Goal: Task Accomplishment & Management: Manage account settings

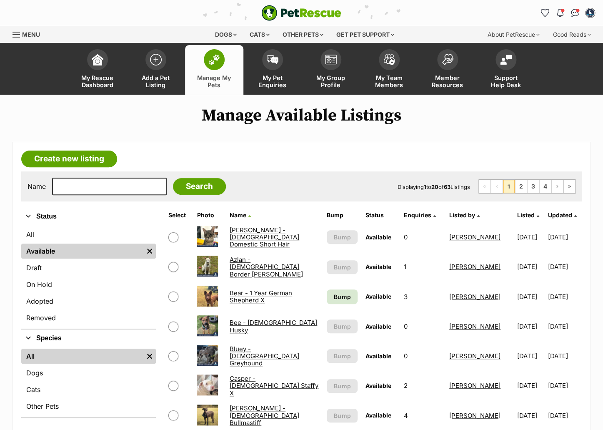
click at [327, 290] on div "Bump" at bounding box center [342, 296] width 31 height 15
click at [327, 290] on link "Bump" at bounding box center [342, 296] width 31 height 15
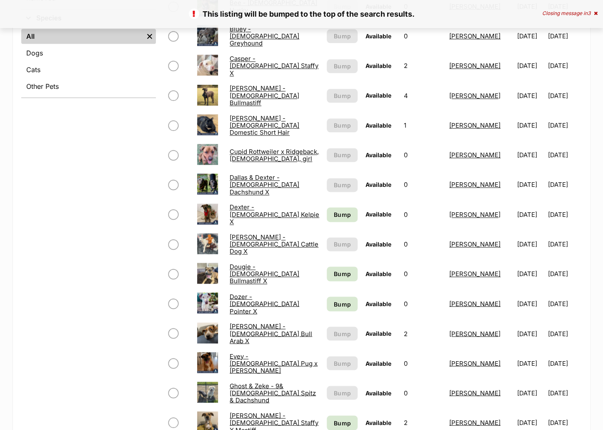
scroll to position [321, 0]
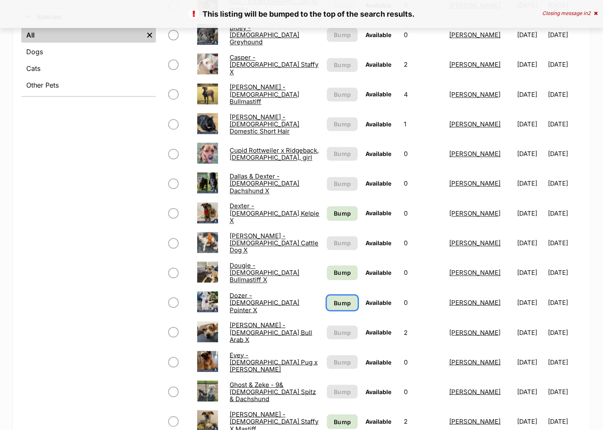
click at [342, 300] on span "Bump" at bounding box center [342, 302] width 17 height 9
click at [340, 211] on span "Bump" at bounding box center [342, 213] width 17 height 9
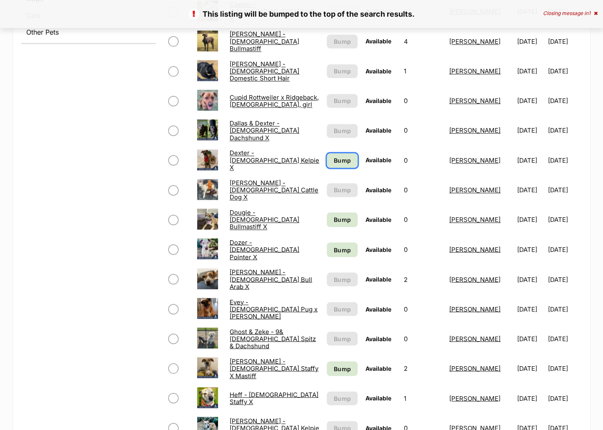
scroll to position [458, 0]
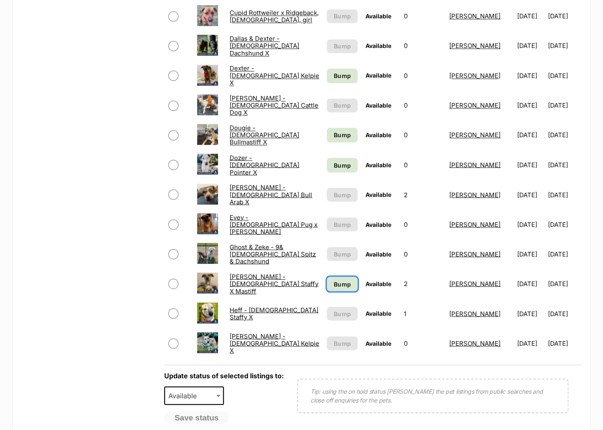
click at [334, 285] on span "Bump" at bounding box center [342, 283] width 17 height 9
click at [334, 133] on span "Bump" at bounding box center [342, 134] width 17 height 9
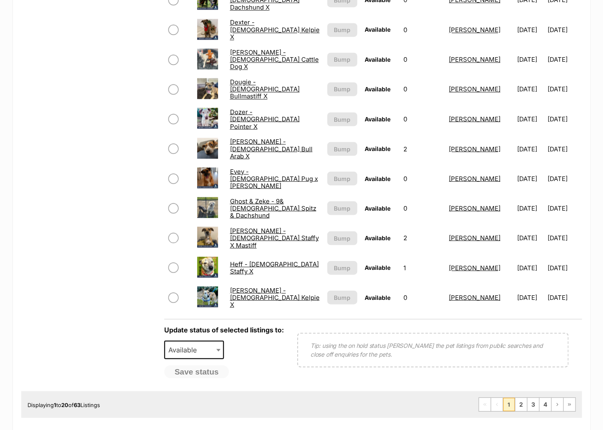
scroll to position [596, 0]
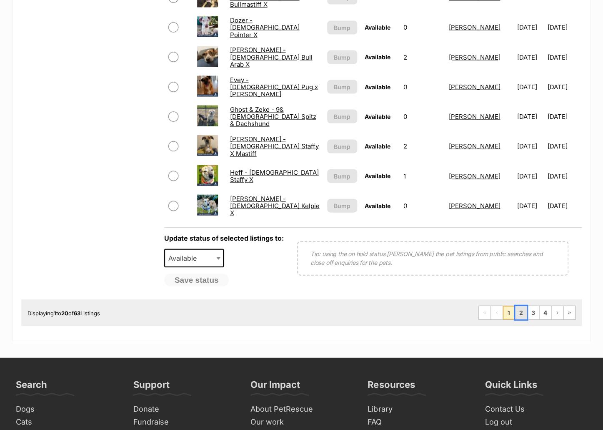
click at [520, 311] on link "2" at bounding box center [521, 311] width 12 height 13
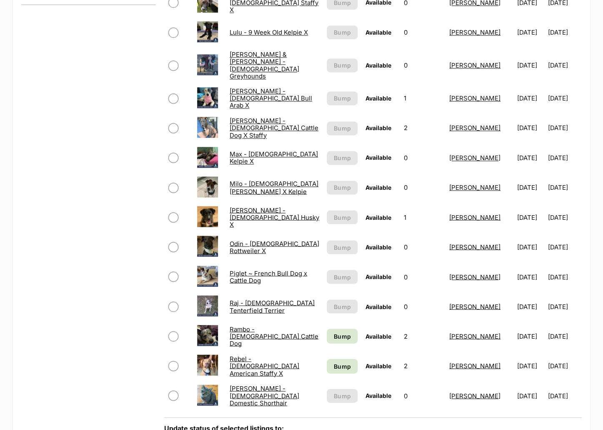
scroll to position [550, 0]
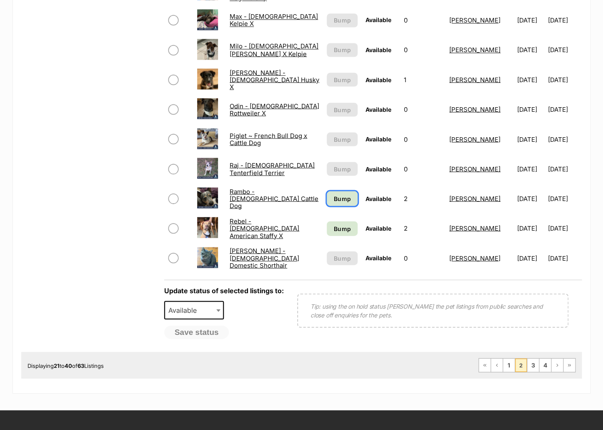
click at [335, 194] on span "Bump" at bounding box center [342, 198] width 17 height 9
click at [341, 224] on span "Bump" at bounding box center [342, 228] width 17 height 9
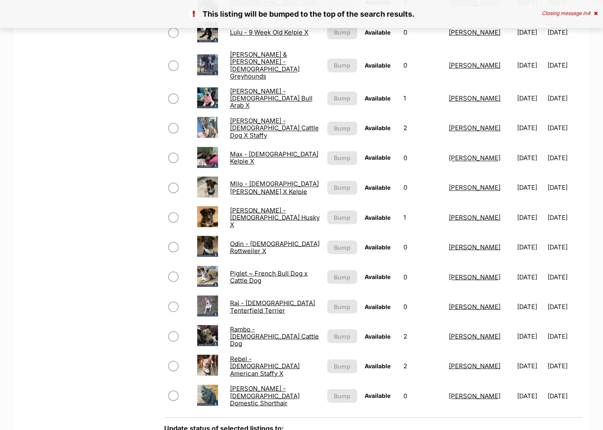
scroll to position [642, 0]
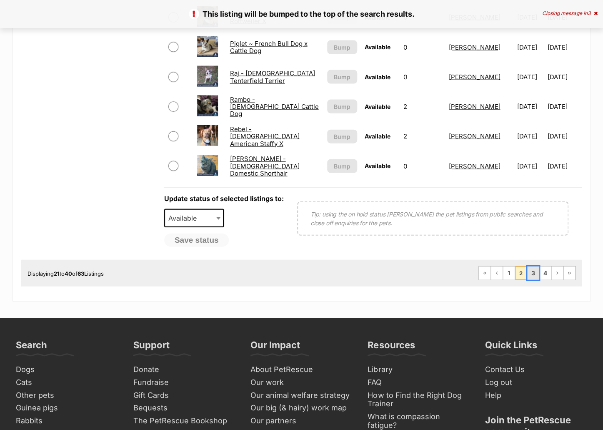
click at [532, 266] on link "3" at bounding box center [533, 272] width 12 height 13
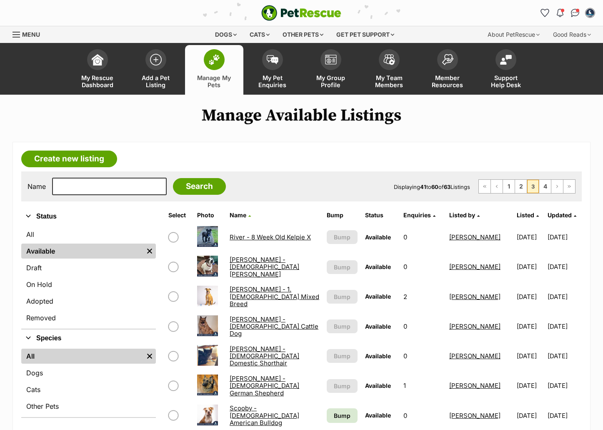
scroll to position [275, 0]
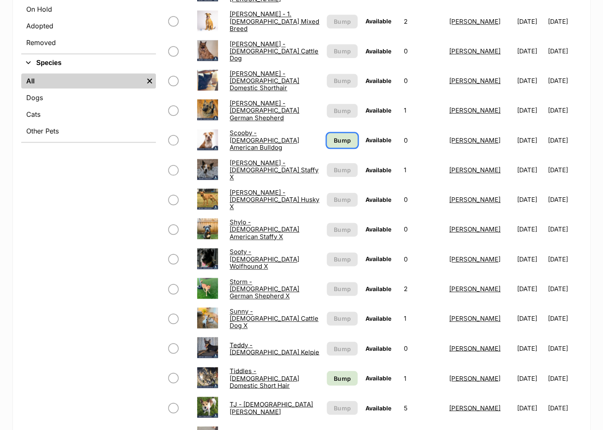
click at [338, 137] on span "Bump" at bounding box center [342, 140] width 17 height 9
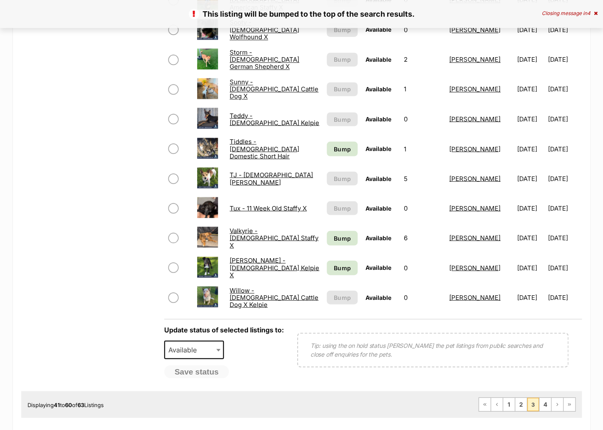
scroll to position [504, 0]
drag, startPoint x: 346, startPoint y: 235, endPoint x: 352, endPoint y: 253, distance: 19.4
click at [345, 235] on link "Bump" at bounding box center [342, 237] width 31 height 15
click at [340, 147] on span "Bump" at bounding box center [342, 148] width 17 height 9
click at [342, 262] on link "Bump" at bounding box center [342, 267] width 31 height 15
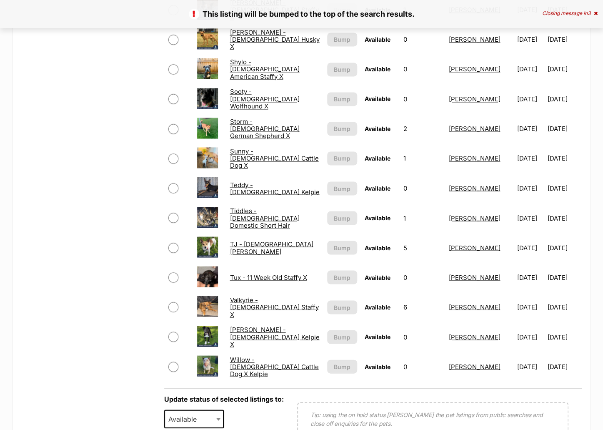
scroll to position [504, 0]
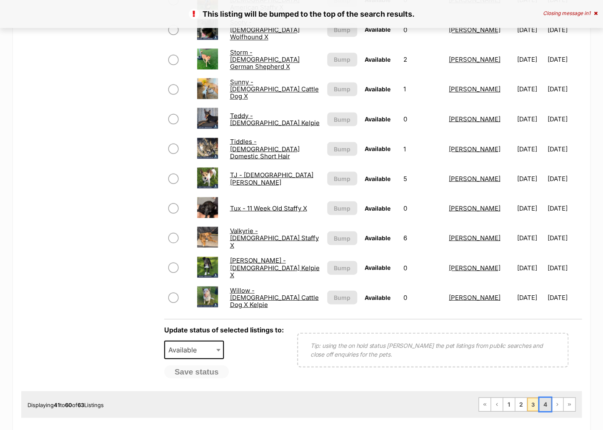
click at [540, 402] on link "4" at bounding box center [545, 403] width 12 height 13
